Goal: Task Accomplishment & Management: Complete application form

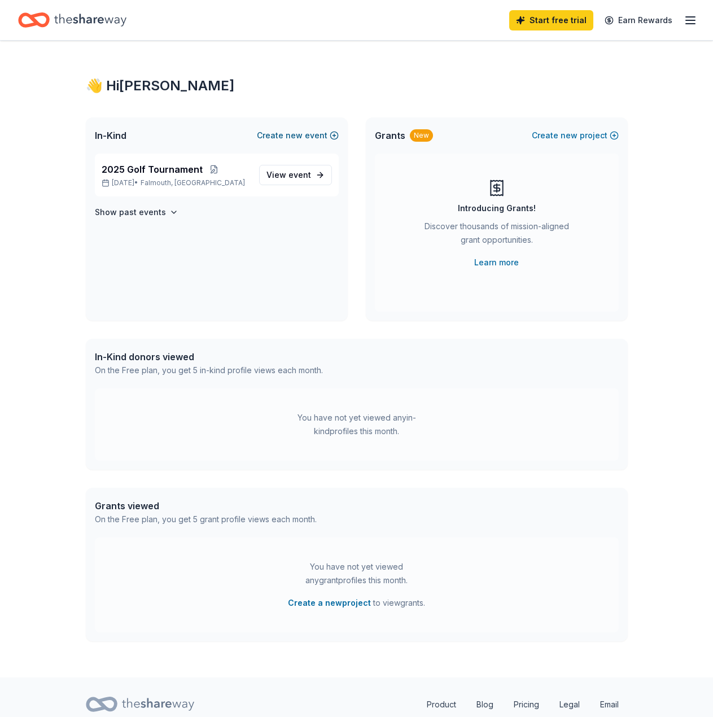
click at [317, 133] on button "Create new event" at bounding box center [298, 136] width 82 height 14
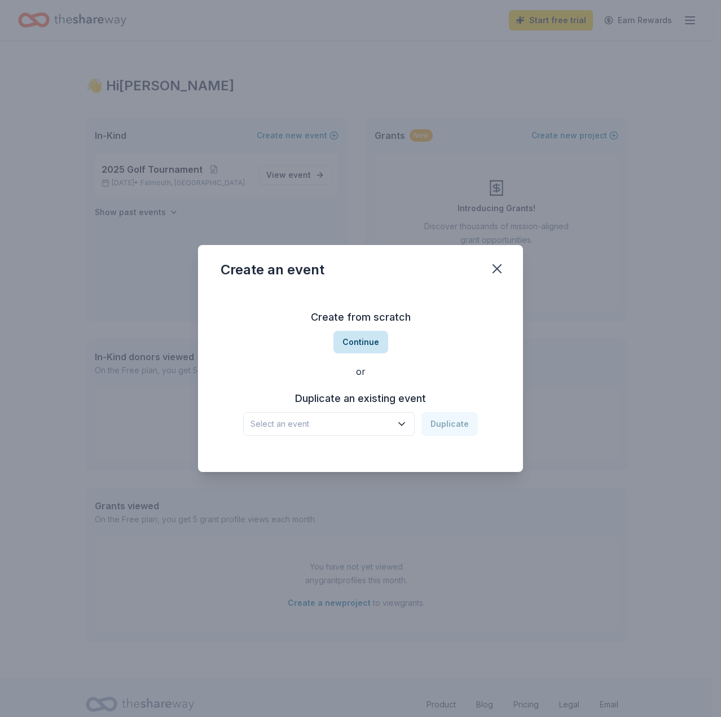
click at [353, 332] on button "Continue" at bounding box center [361, 342] width 55 height 23
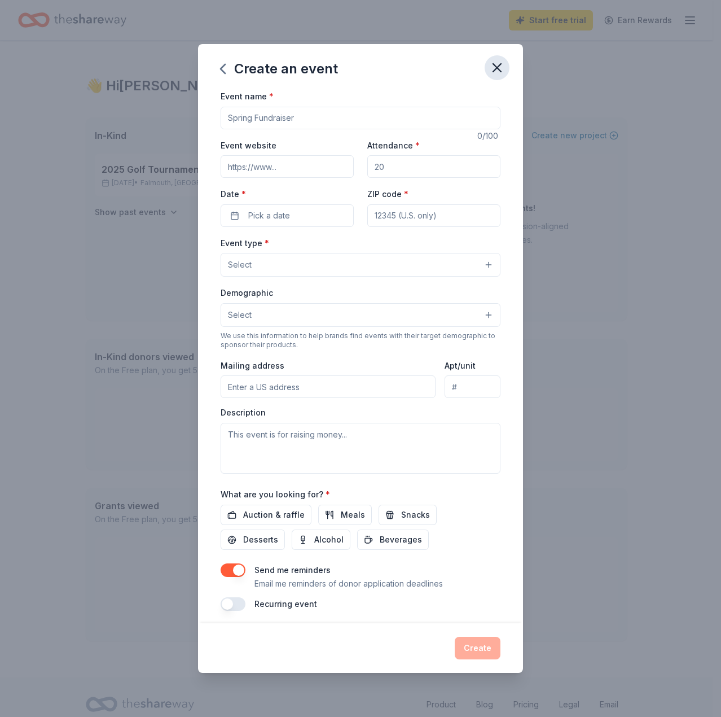
click at [501, 66] on icon "button" at bounding box center [497, 68] width 16 height 16
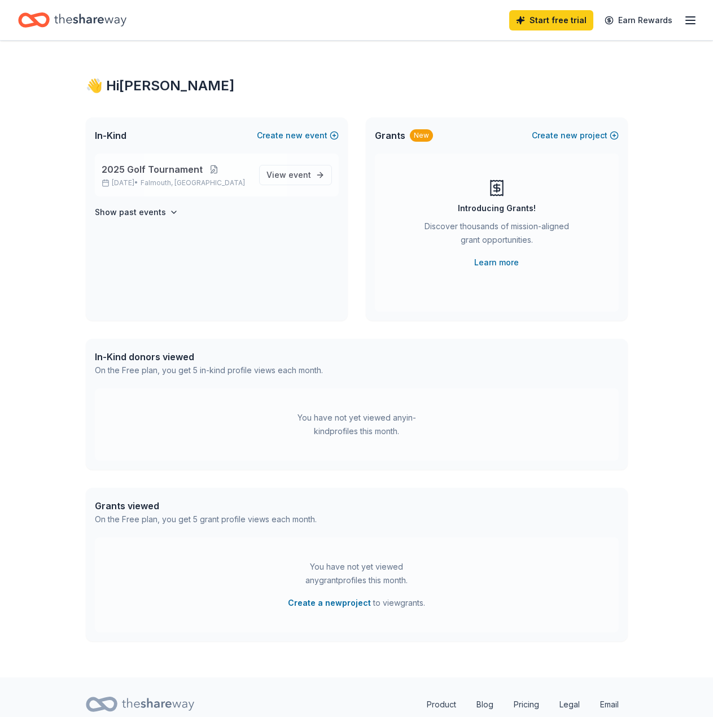
click at [207, 169] on button at bounding box center [214, 169] width 23 height 9
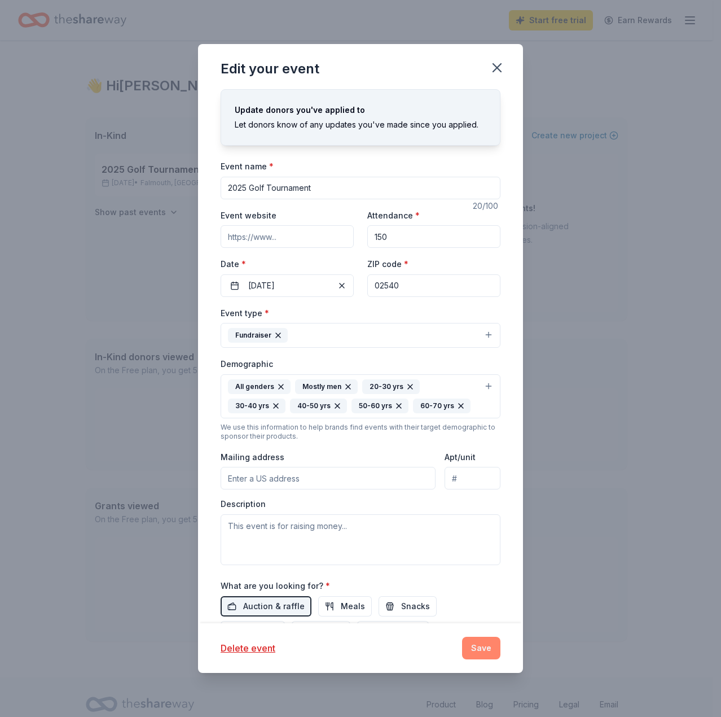
click at [469, 653] on button "Save" at bounding box center [481, 648] width 38 height 23
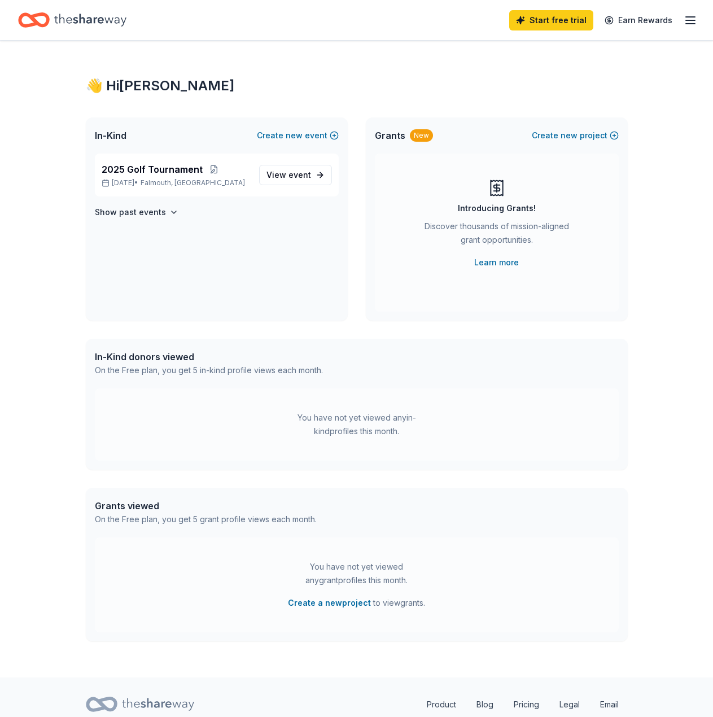
click at [84, 14] on icon "Home" at bounding box center [90, 19] width 72 height 23
click at [322, 179] on link "View event" at bounding box center [295, 175] width 73 height 20
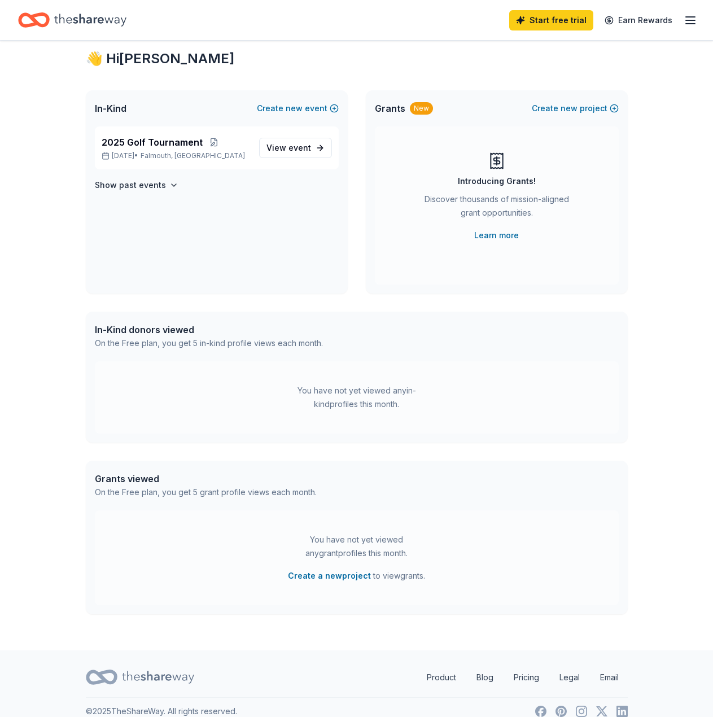
scroll to position [42, 0]
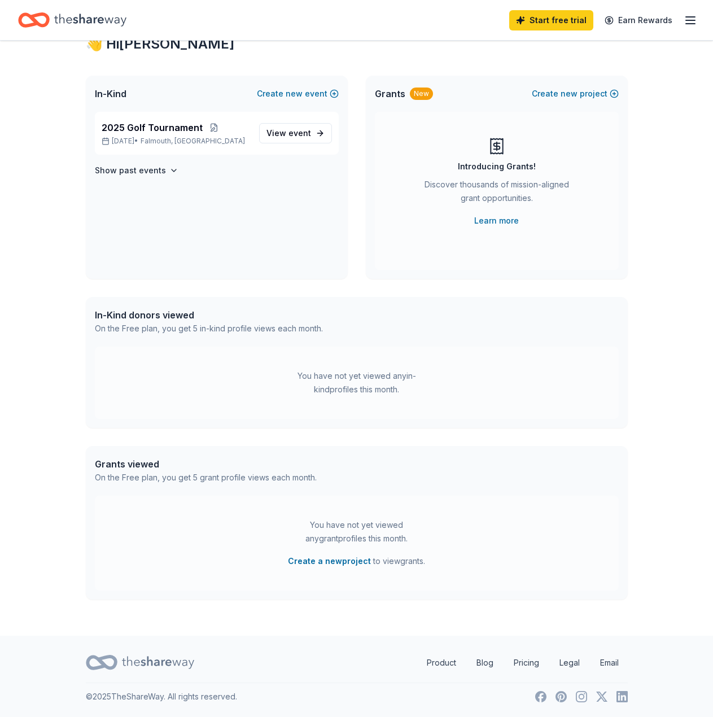
click at [345, 374] on div "You have not yet viewed any in-kind profiles this month." at bounding box center [356, 382] width 141 height 27
click at [220, 330] on div "On the Free plan, you get 5 in-kind profile views each month." at bounding box center [209, 329] width 228 height 14
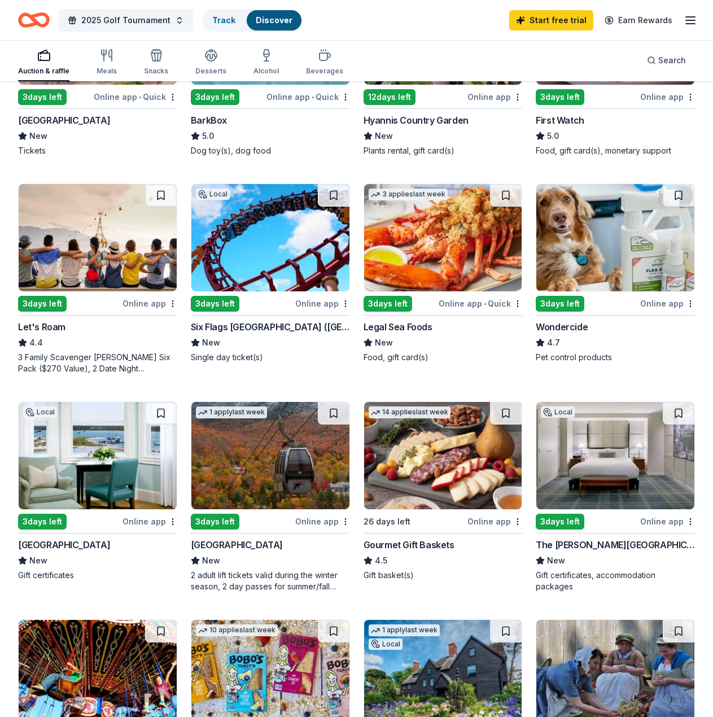
scroll to position [452, 0]
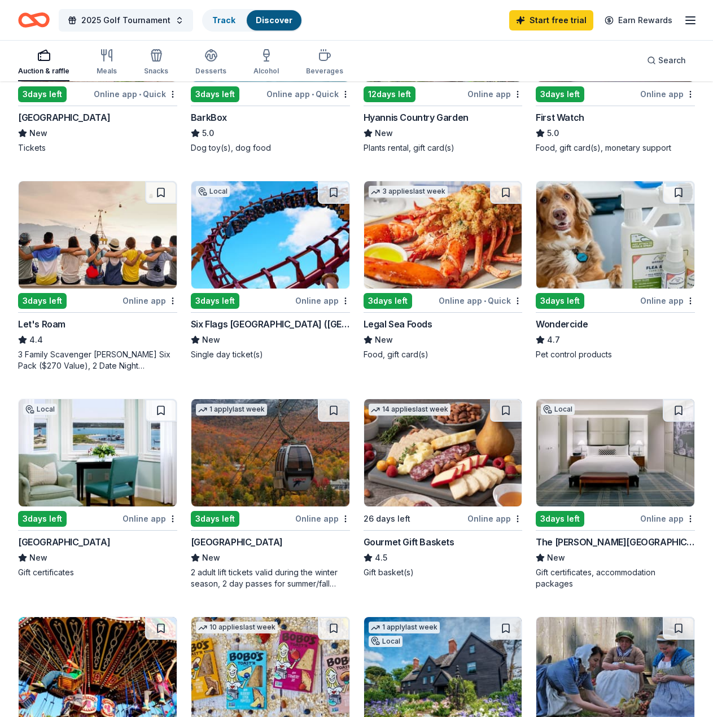
click at [313, 468] on img at bounding box center [270, 452] width 158 height 107
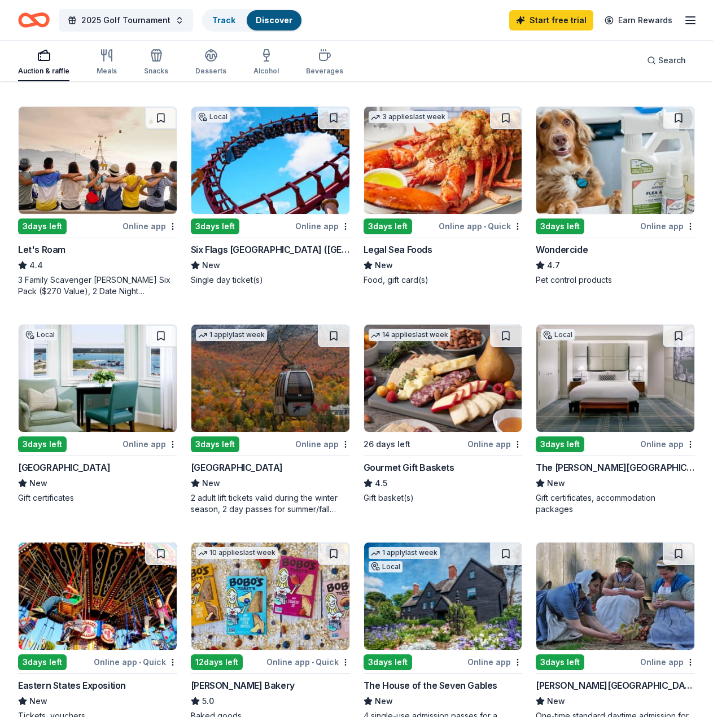
scroll to position [514, 0]
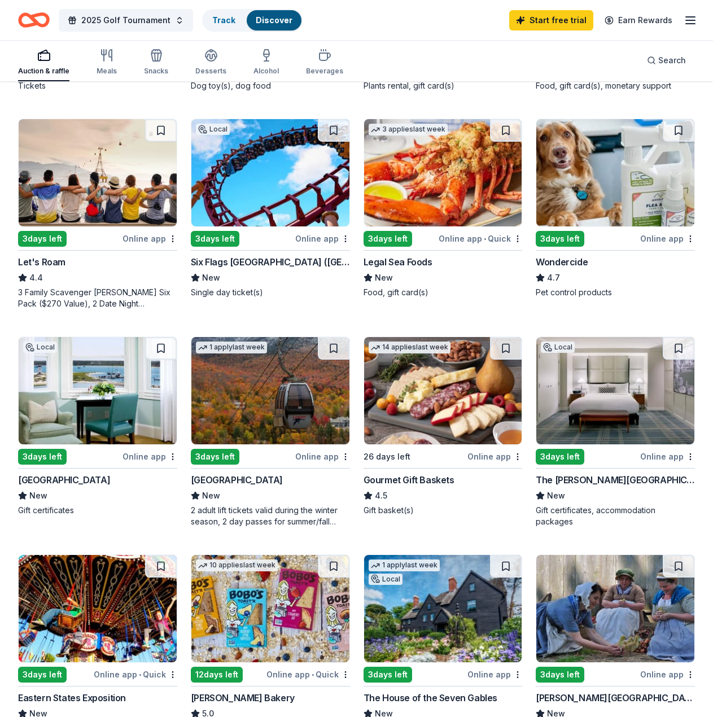
click at [88, 388] on img at bounding box center [98, 390] width 158 height 107
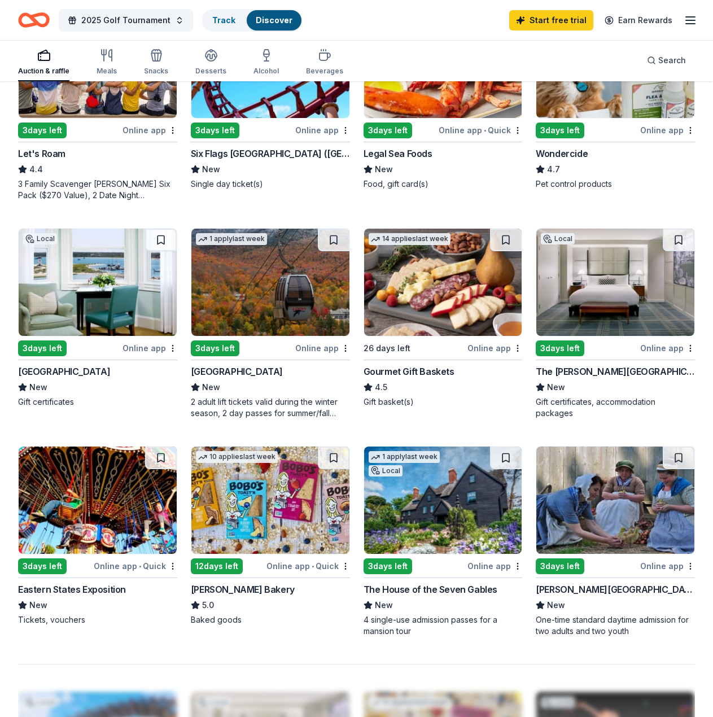
scroll to position [621, 0]
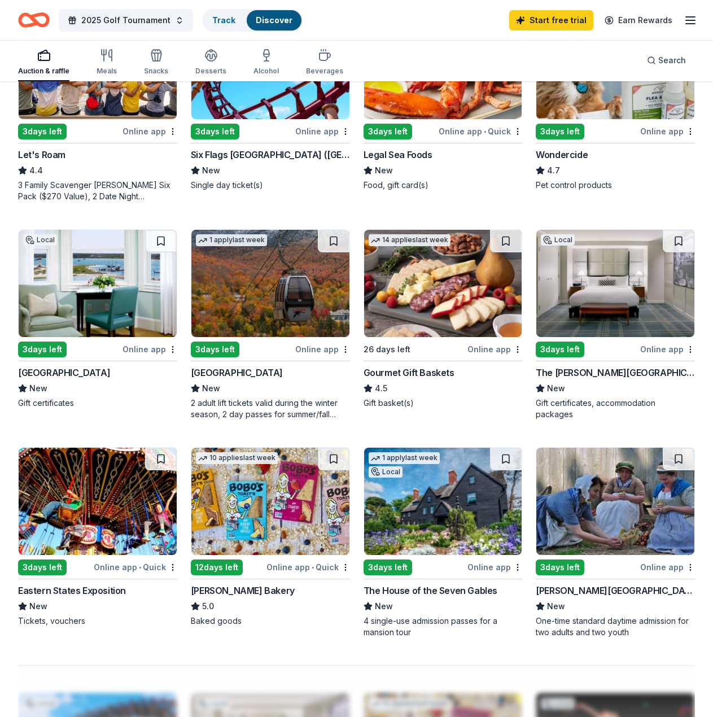
click at [455, 272] on img at bounding box center [443, 283] width 158 height 107
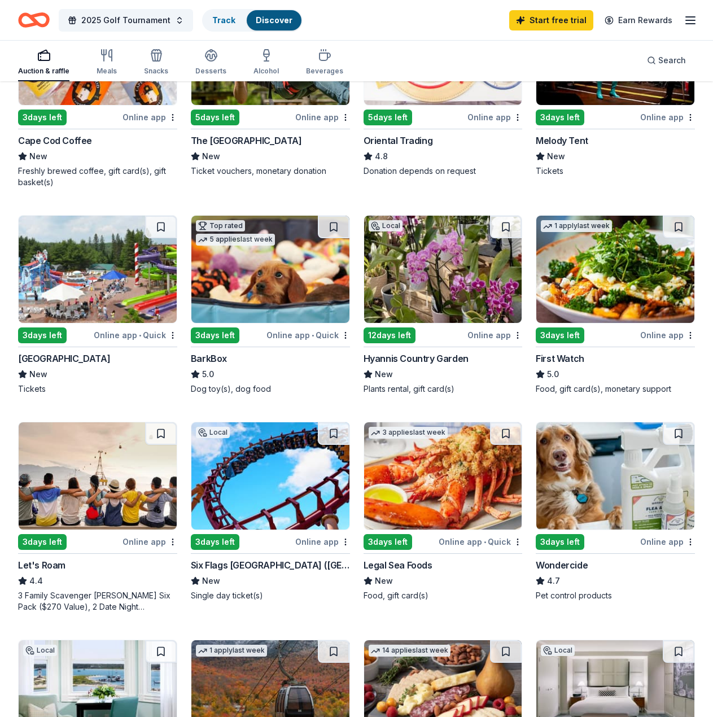
scroll to position [113, 0]
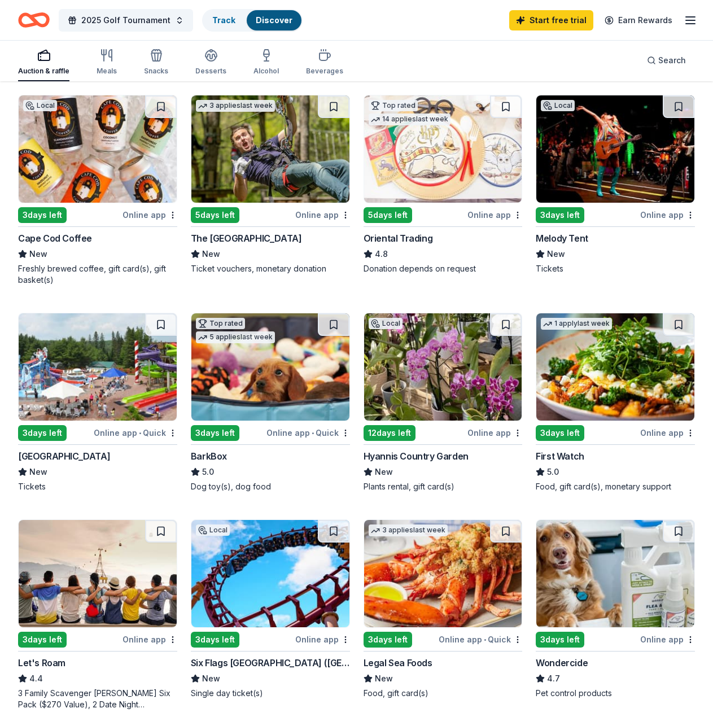
click at [310, 379] on img at bounding box center [270, 366] width 158 height 107
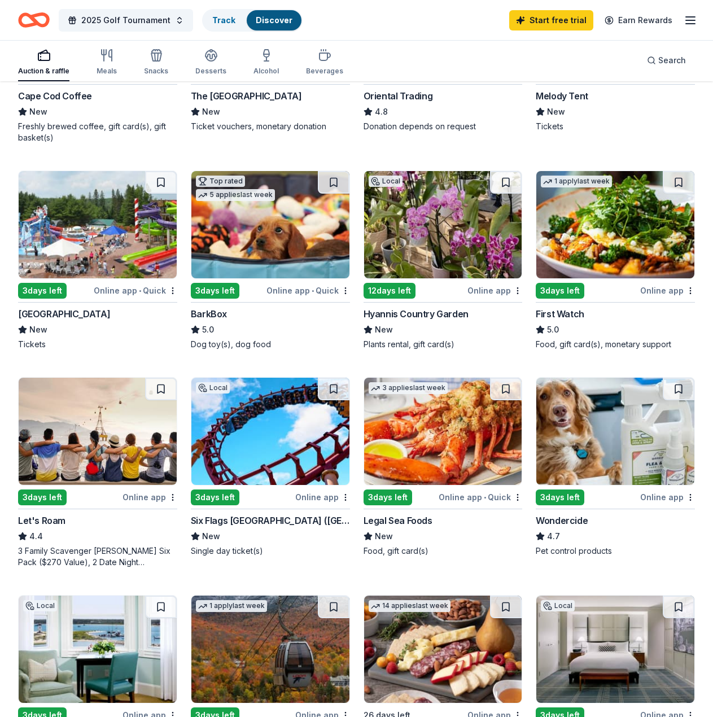
scroll to position [282, 0]
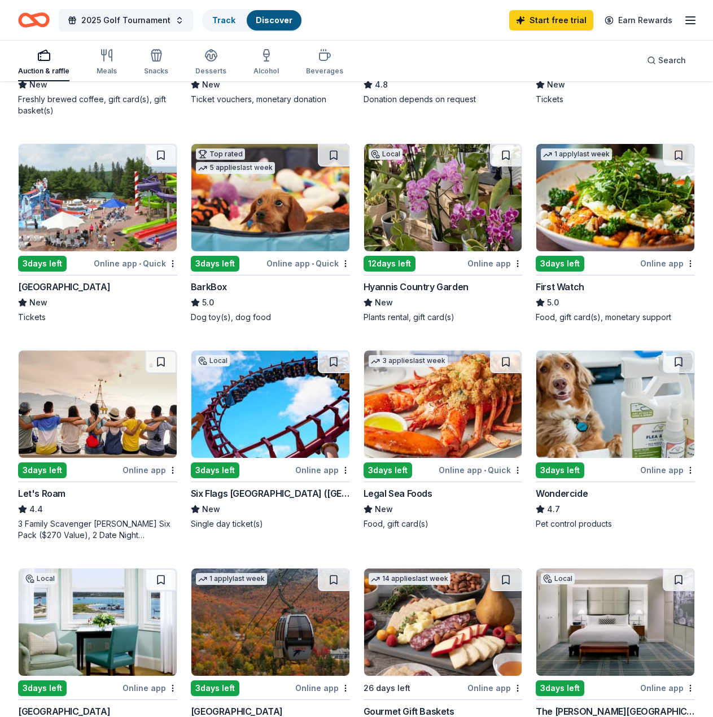
click at [443, 204] on img at bounding box center [443, 197] width 158 height 107
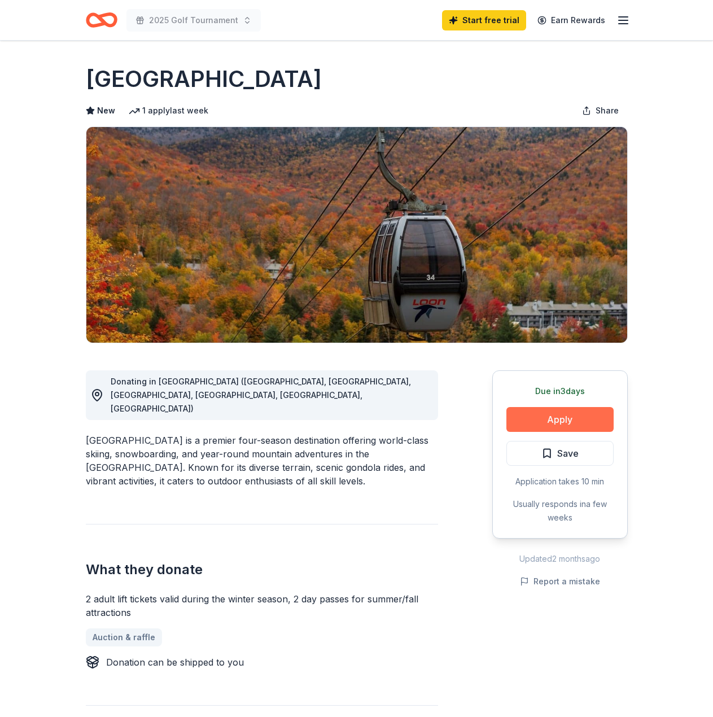
click at [568, 418] on button "Apply" at bounding box center [559, 419] width 107 height 25
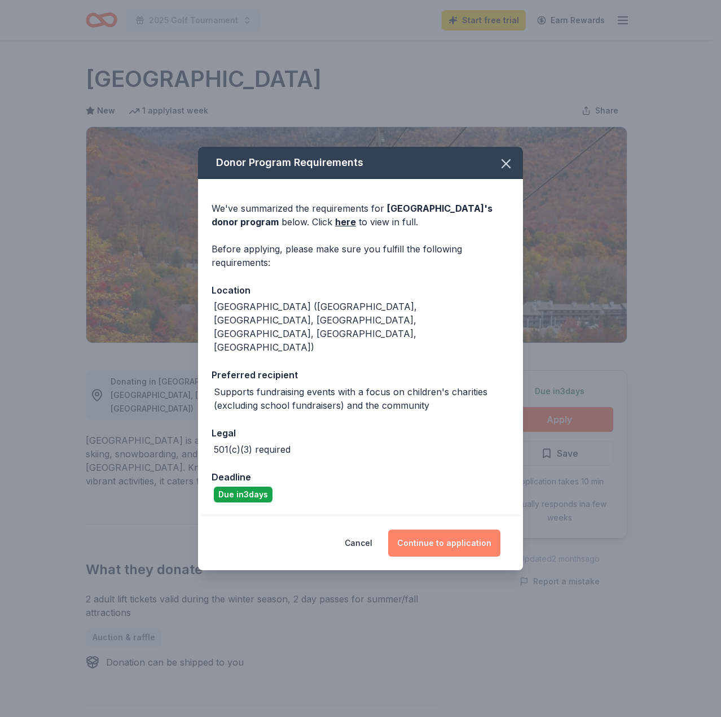
click at [448, 529] on button "Continue to application" at bounding box center [444, 542] width 112 height 27
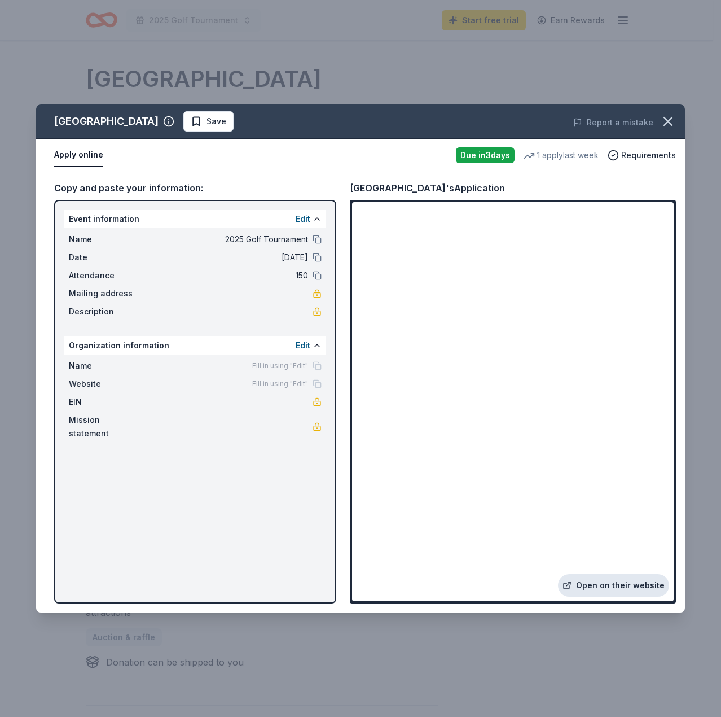
click at [621, 588] on link "Open on their website" at bounding box center [613, 585] width 111 height 23
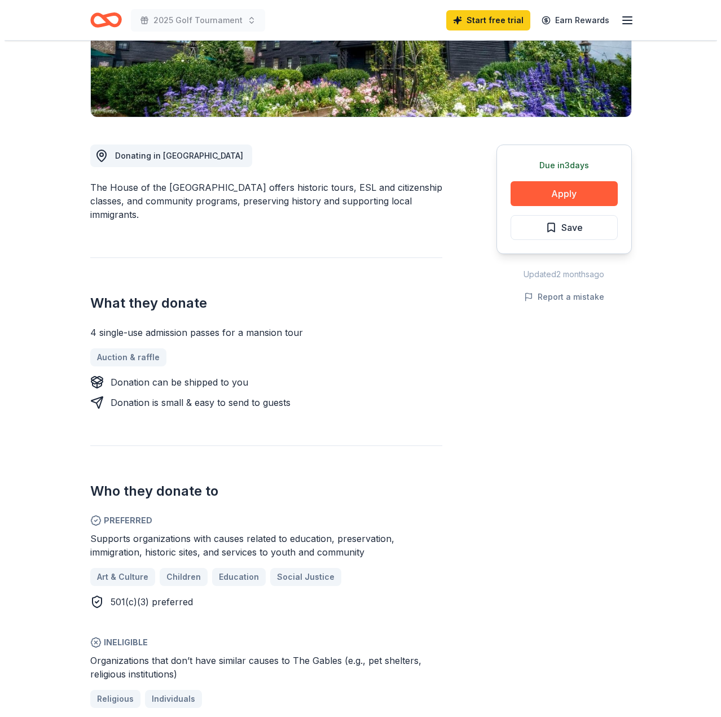
scroll to position [56, 0]
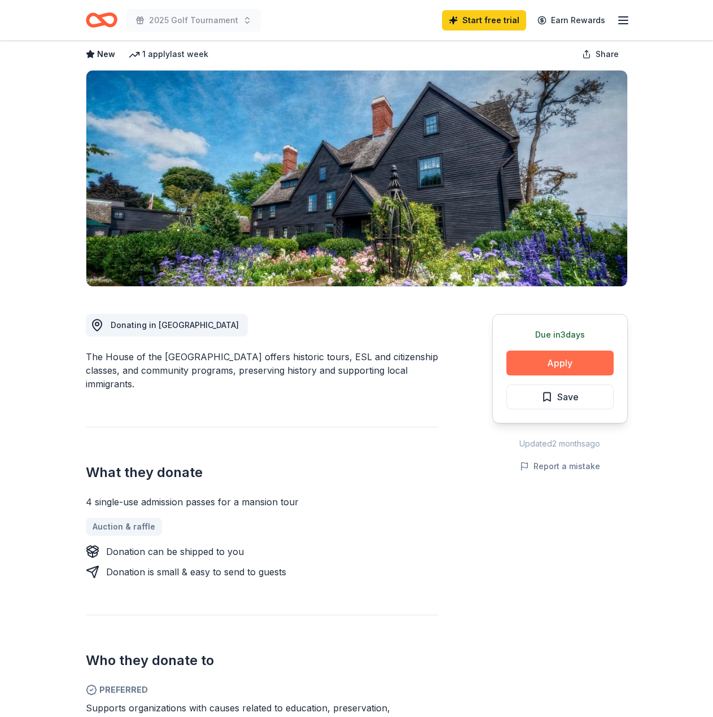
click at [567, 360] on button "Apply" at bounding box center [559, 363] width 107 height 25
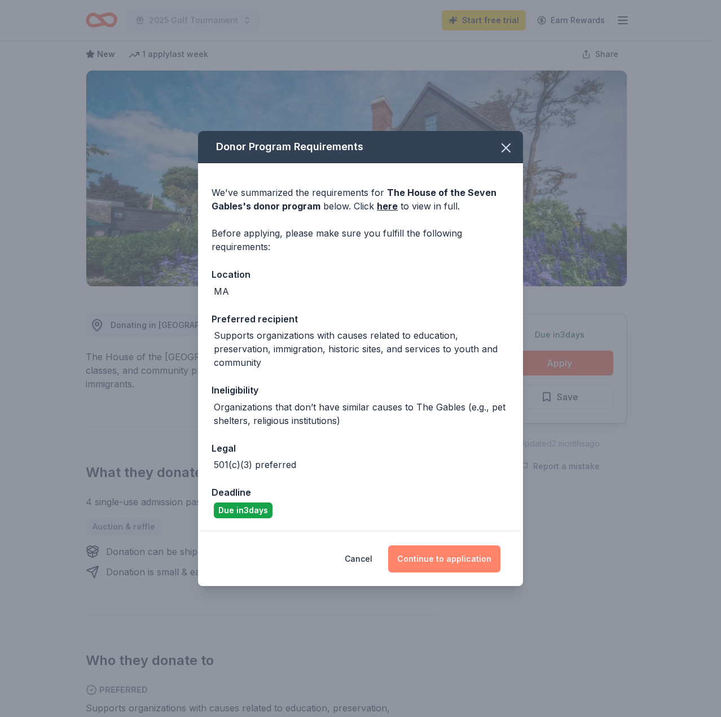
click at [471, 559] on button "Continue to application" at bounding box center [444, 558] width 112 height 27
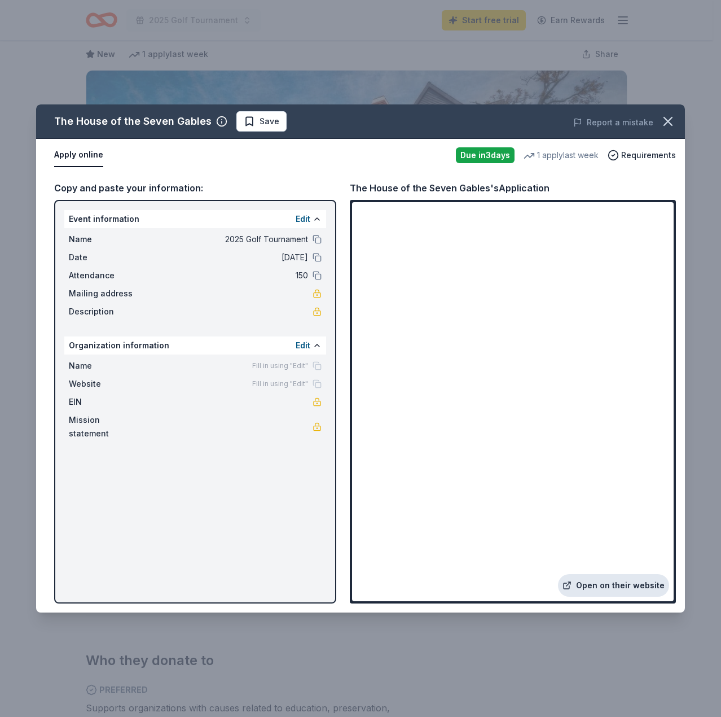
click at [618, 582] on link "Open on their website" at bounding box center [613, 585] width 111 height 23
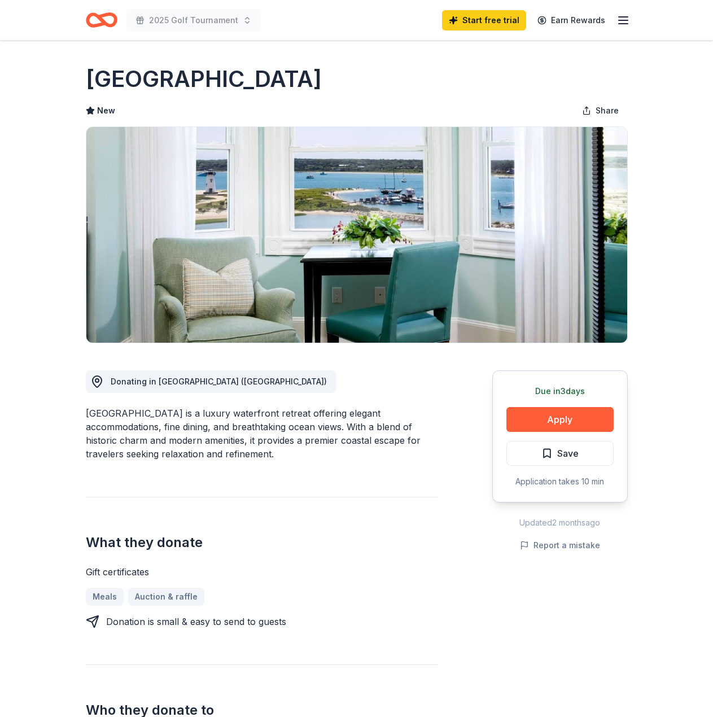
drag, startPoint x: 342, startPoint y: 74, endPoint x: 83, endPoint y: 74, distance: 259.1
click at [85, 76] on div "Harbor View Hotel New Share Donating in MA (Edgartown) Harbor View Hotel is a l…" at bounding box center [357, 730] width 578 height 1379
click at [83, 74] on div "Harbor View Hotel New Share Donating in MA (Edgartown) Harbor View Hotel is a l…" at bounding box center [357, 730] width 578 height 1379
drag, startPoint x: 83, startPoint y: 74, endPoint x: 299, endPoint y: 75, distance: 215.6
click at [299, 75] on div "Harbor View Hotel New Share Donating in MA (Edgartown) Harbor View Hotel is a l…" at bounding box center [357, 730] width 578 height 1379
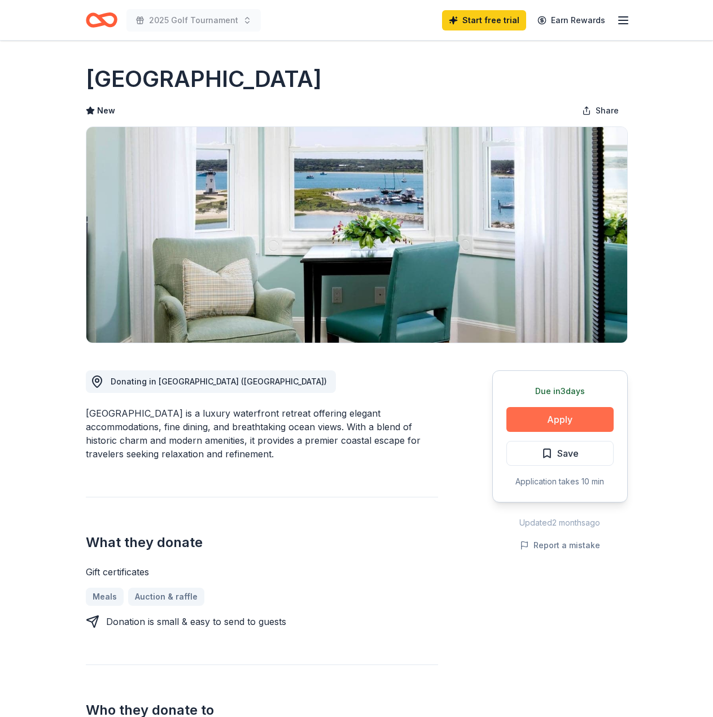
click at [559, 421] on button "Apply" at bounding box center [559, 419] width 107 height 25
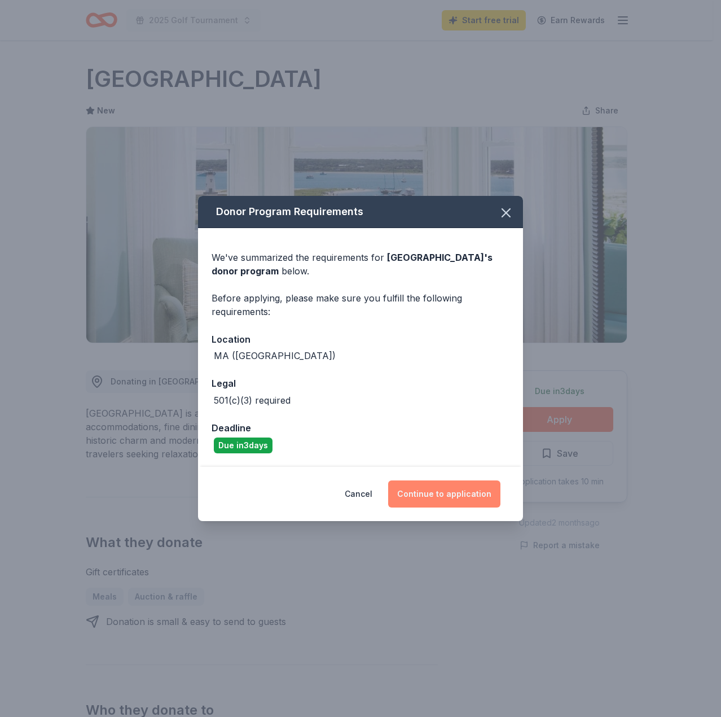
click at [447, 499] on button "Continue to application" at bounding box center [444, 493] width 112 height 27
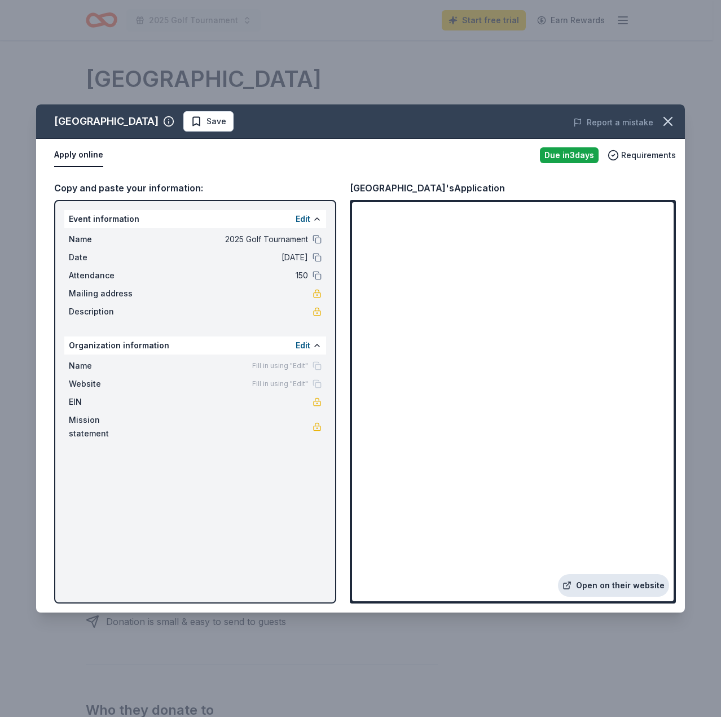
click at [592, 581] on link "Open on their website" at bounding box center [613, 585] width 111 height 23
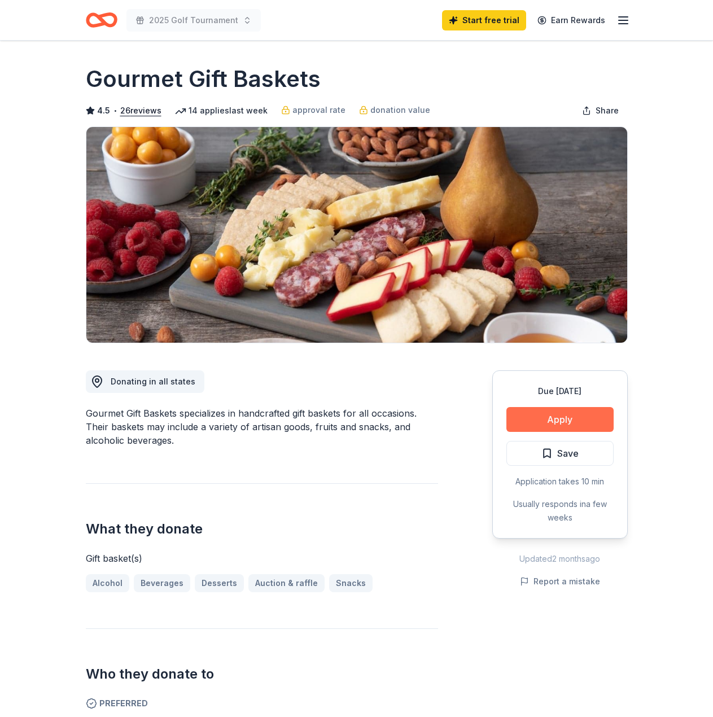
click at [558, 426] on button "Apply" at bounding box center [559, 419] width 107 height 25
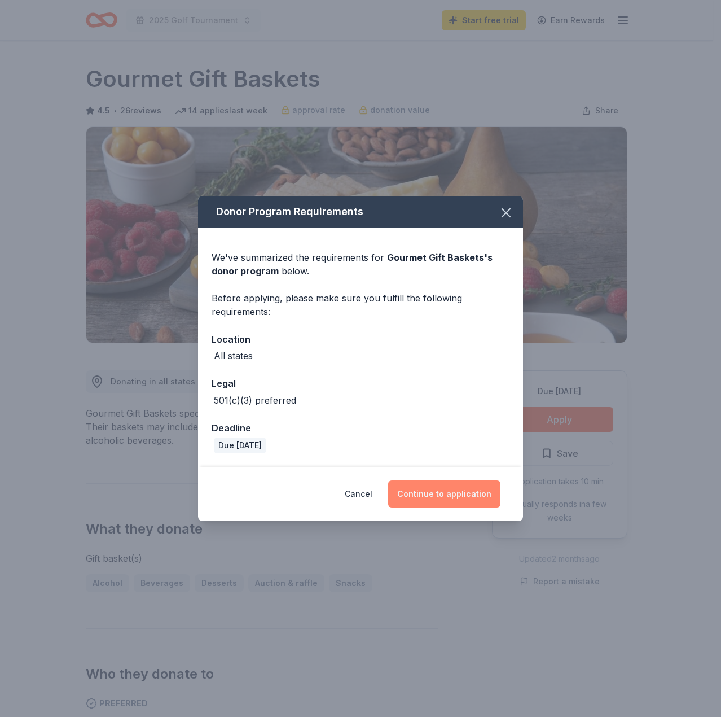
click at [423, 491] on button "Continue to application" at bounding box center [444, 493] width 112 height 27
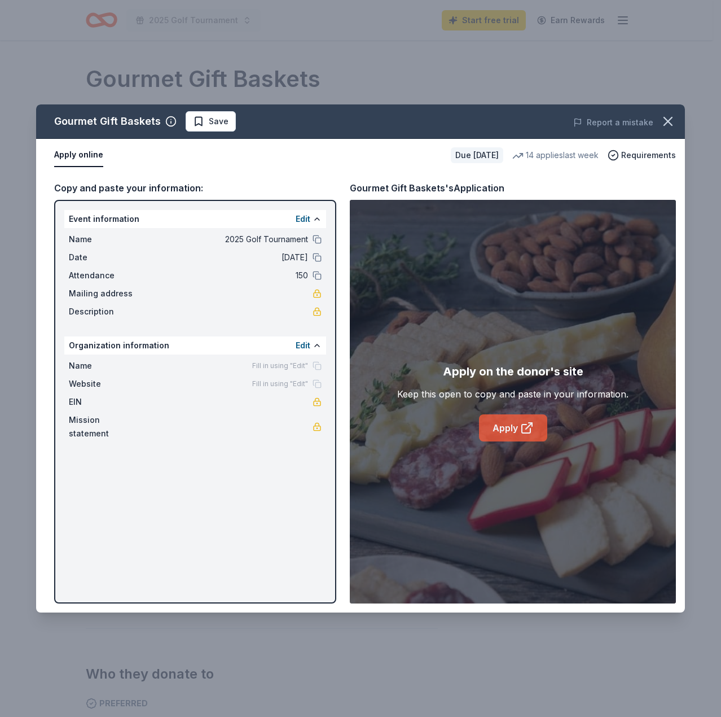
click at [503, 428] on link "Apply" at bounding box center [513, 427] width 68 height 27
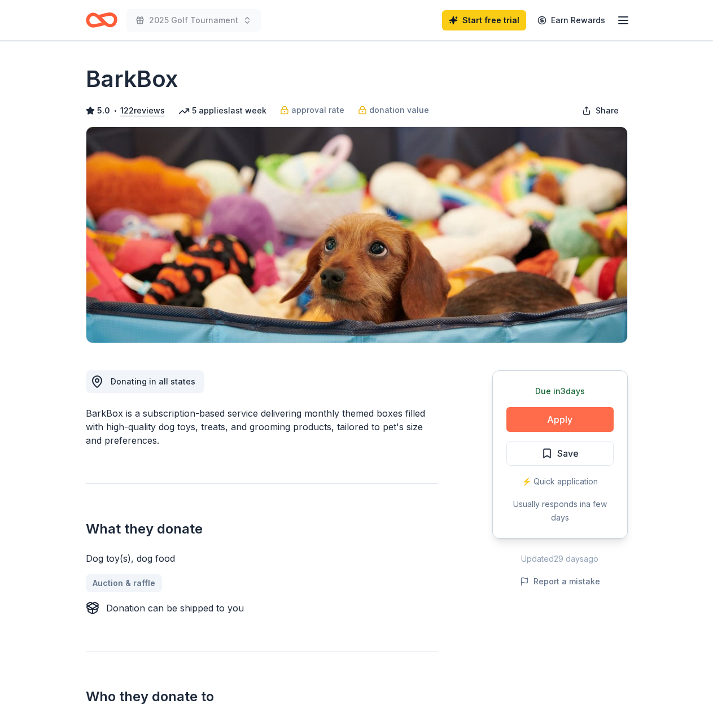
click at [557, 414] on button "Apply" at bounding box center [559, 419] width 107 height 25
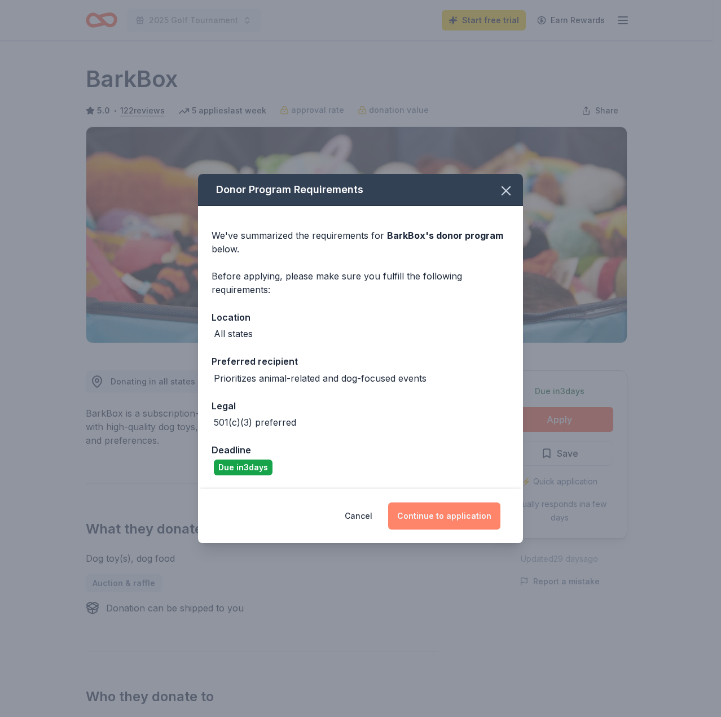
click at [461, 507] on button "Continue to application" at bounding box center [444, 515] width 112 height 27
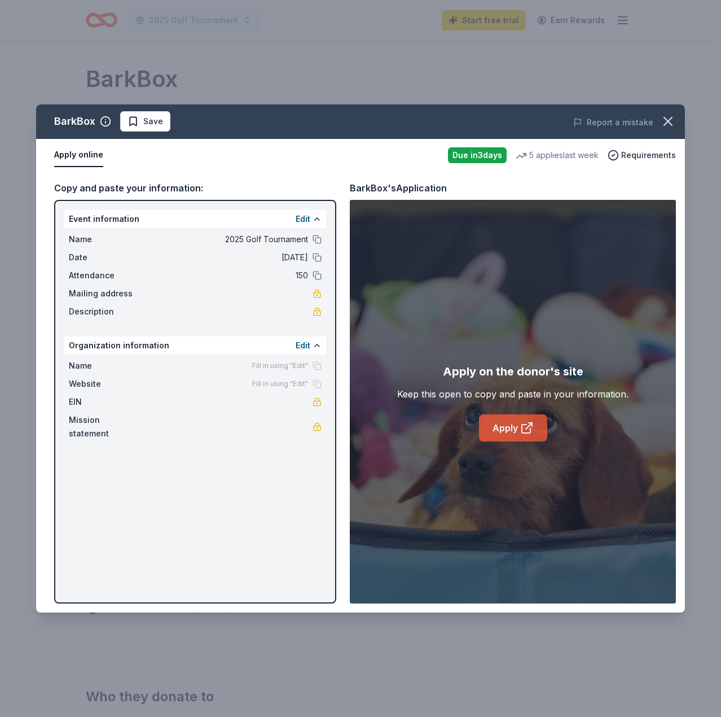
click at [500, 422] on link "Apply" at bounding box center [513, 427] width 68 height 27
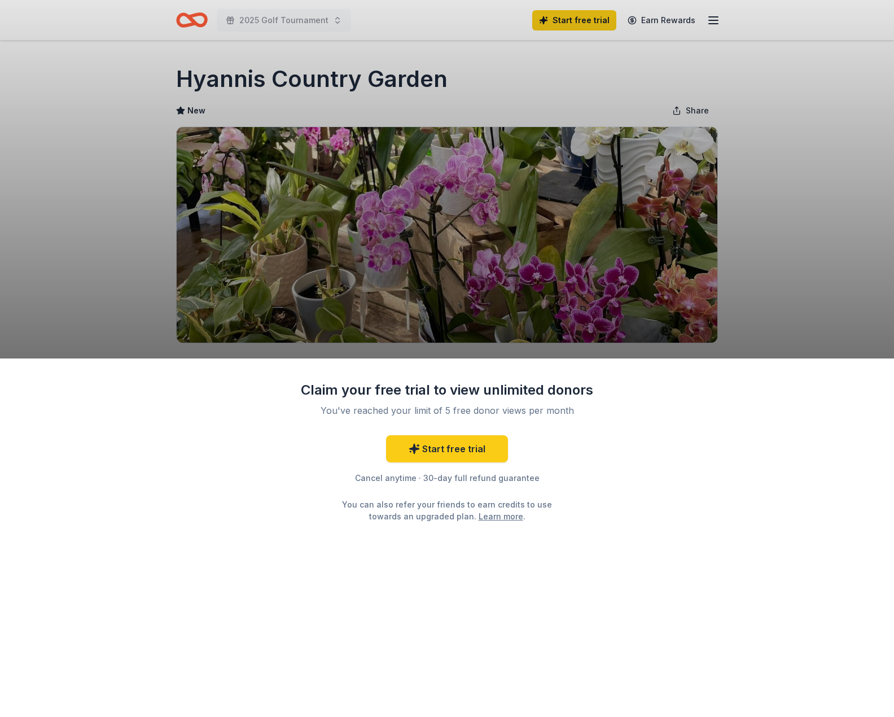
click at [710, 167] on div "Claim your free trial to view unlimited donors You've reached your limit of 5 f…" at bounding box center [447, 358] width 894 height 717
drag, startPoint x: 471, startPoint y: 70, endPoint x: 146, endPoint y: 85, distance: 326.1
click at [146, 85] on div "Claim your free trial to view unlimited donors You've reached your limit of 5 f…" at bounding box center [447, 358] width 894 height 717
click at [719, 202] on div "Claim your free trial to view unlimited donors You've reached your limit of 5 f…" at bounding box center [447, 358] width 894 height 717
